Goal: Task Accomplishment & Management: Complete application form

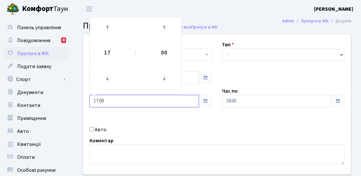
click at [158, 101] on input "17:00" at bounding box center [143, 101] width 109 height 12
click at [114, 72] on icon at bounding box center [108, 79] width 18 height 18
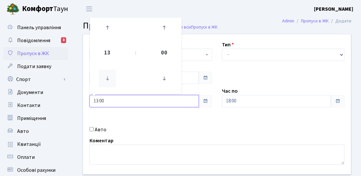
click at [114, 72] on icon at bounding box center [108, 79] width 18 height 18
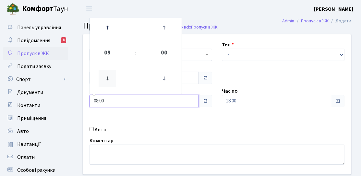
click at [114, 72] on icon at bounding box center [108, 79] width 18 height 18
type input "06:00"
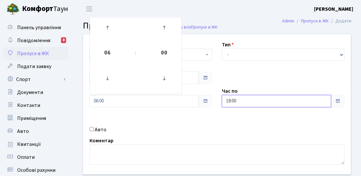
click at [258, 100] on input "18:00" at bounding box center [276, 101] width 109 height 12
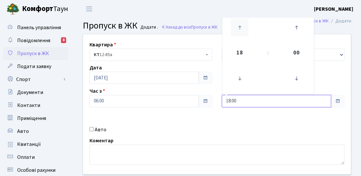
click at [238, 23] on icon at bounding box center [240, 28] width 18 height 18
type input "21:00"
click at [223, 66] on div "21 : 00 00 01 02 03 04 05 06 07 08 09 10 11 12 13 14 15 16 17 18 19 20 21 22 23…" at bounding box center [268, 53] width 92 height 82
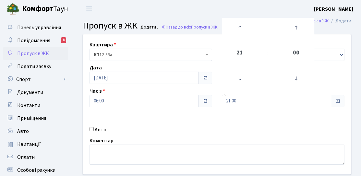
click at [216, 69] on div "Дата 20.09.2025" at bounding box center [151, 74] width 132 height 20
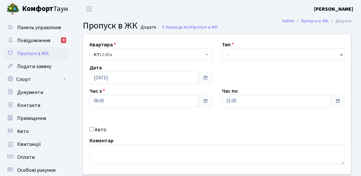
click at [217, 134] on div "Квартира <b>КТ</b>&nbsp;&nbsp;&nbsp;&nbsp;12-85а КТ 12-85а Тип - Доставка Таксі…" at bounding box center [216, 104] width 277 height 140
click at [246, 53] on select "- Доставка Таксі Гості Сервіс" at bounding box center [283, 55] width 123 height 12
click at [239, 57] on select "- Доставка Таксі Гості Сервіс" at bounding box center [283, 55] width 123 height 12
click at [241, 59] on select "- Доставка Таксі Гості Сервіс" at bounding box center [283, 55] width 123 height 12
select select "3"
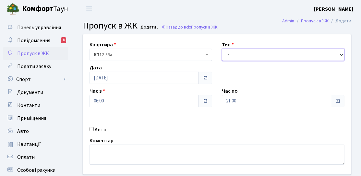
click at [222, 49] on select "- Доставка Таксі Гості Сервіс" at bounding box center [283, 55] width 123 height 12
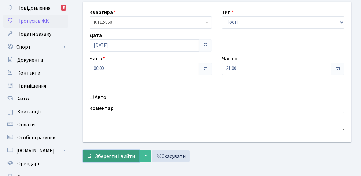
click at [125, 150] on button "Зберегти і вийти" at bounding box center [111, 156] width 56 height 12
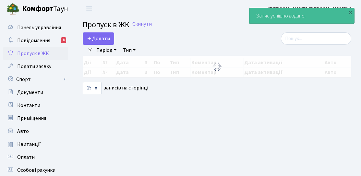
select select "25"
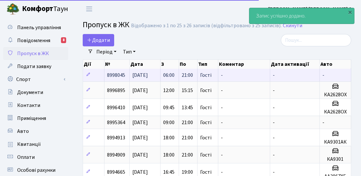
click at [148, 75] on span "[DATE]" at bounding box center [140, 75] width 16 height 7
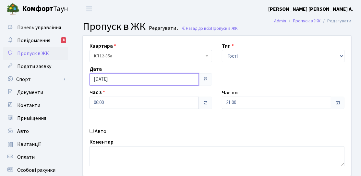
click at [116, 77] on input "[DATE]" at bounding box center [143, 79] width 109 height 12
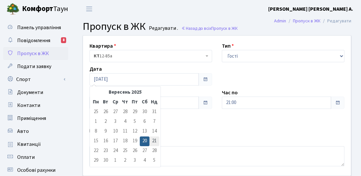
click at [152, 139] on td "21" at bounding box center [154, 141] width 10 height 10
type input "21.09.2025"
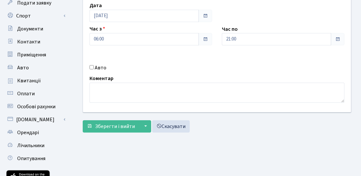
scroll to position [65, 0]
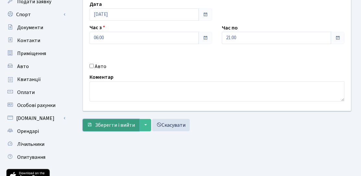
click at [121, 124] on span "Зберегти і вийти" at bounding box center [115, 125] width 40 height 7
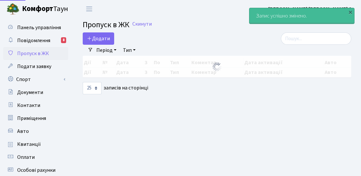
select select "25"
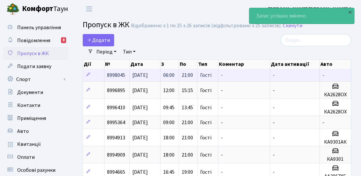
click at [159, 74] on td "[DATE]" at bounding box center [145, 75] width 31 height 13
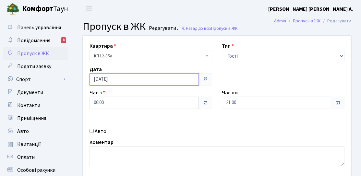
click at [151, 79] on input "[DATE]" at bounding box center [143, 79] width 109 height 12
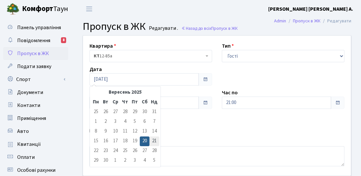
click at [152, 141] on td "21" at bounding box center [154, 141] width 10 height 10
type input "21.09.2025"
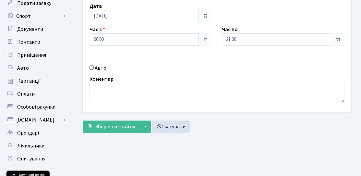
scroll to position [65, 0]
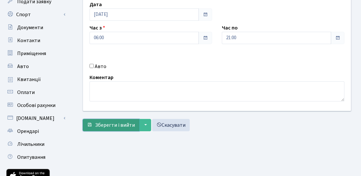
click at [103, 128] on span "Зберегти і вийти" at bounding box center [115, 125] width 40 height 7
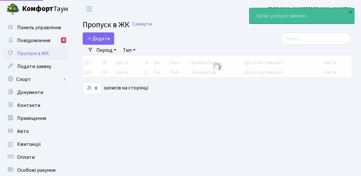
select select "25"
